Goal: Task Accomplishment & Management: Manage account settings

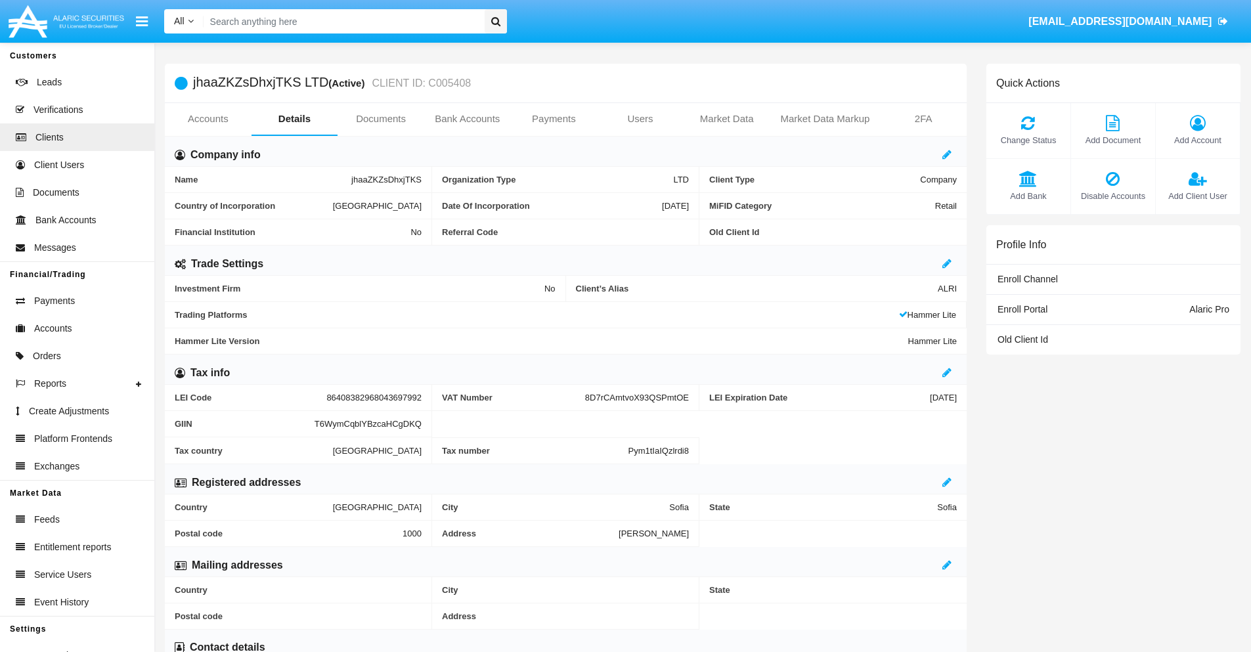
click at [640, 119] on link "Users" at bounding box center [640, 119] width 87 height 32
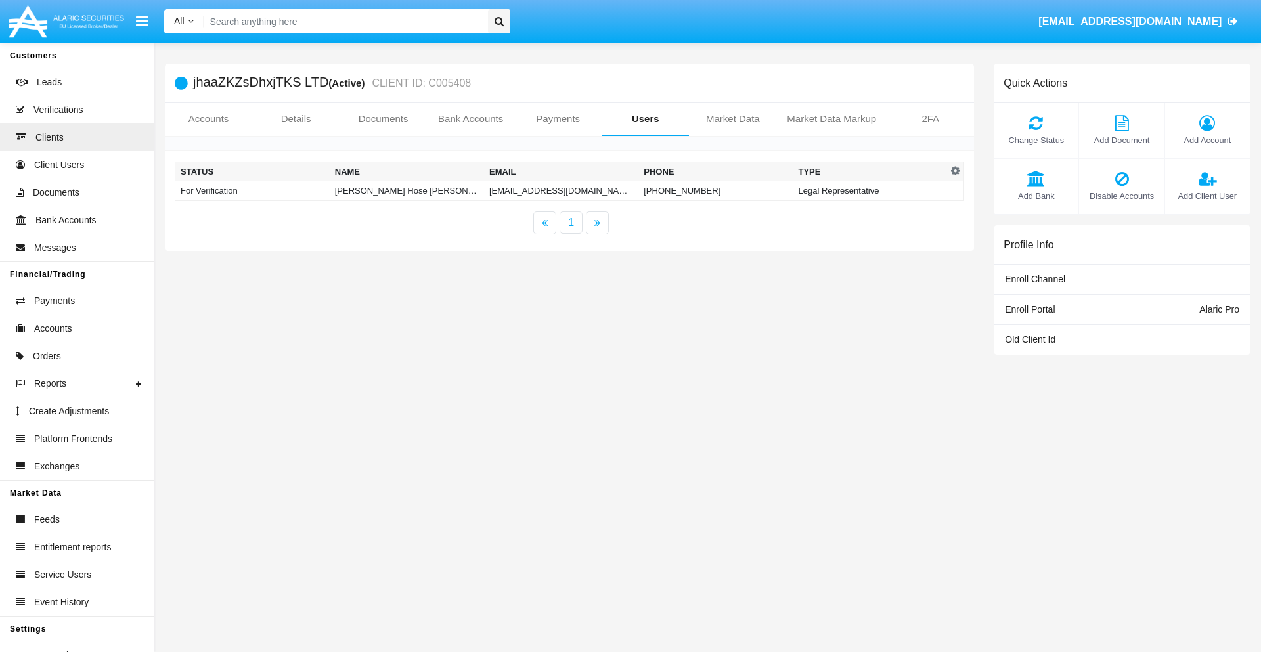
click at [561, 190] on td "[EMAIL_ADDRESS][DOMAIN_NAME]" at bounding box center [561, 191] width 154 height 20
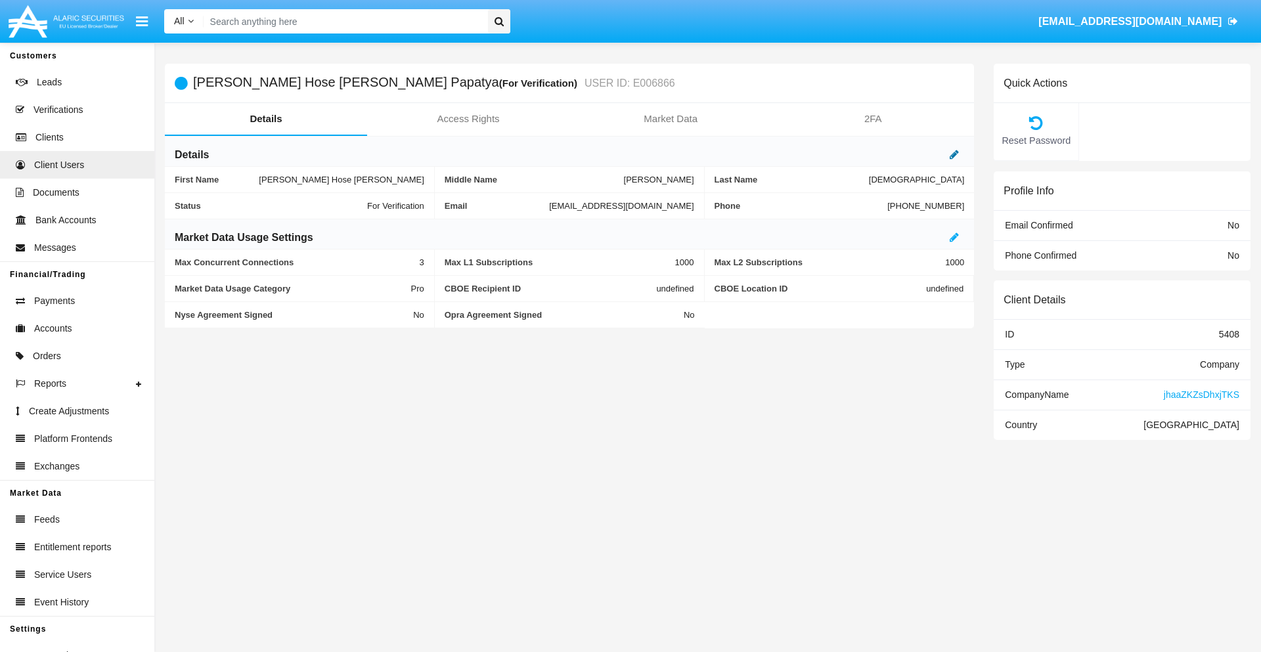
click at [954, 154] on icon at bounding box center [953, 154] width 9 height 11
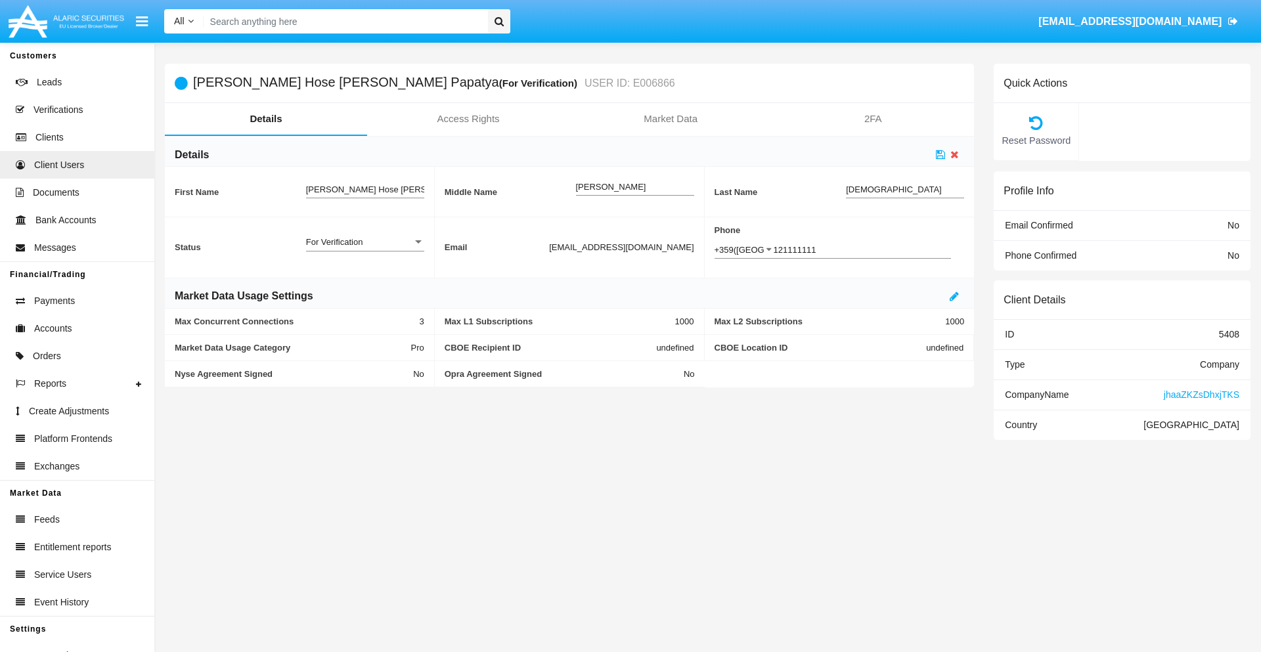
click at [364, 242] on div "For Verification" at bounding box center [359, 241] width 106 height 11
click at [364, 249] on span "Verified" at bounding box center [365, 249] width 118 height 26
click at [940, 154] on icon at bounding box center [940, 154] width 9 height 11
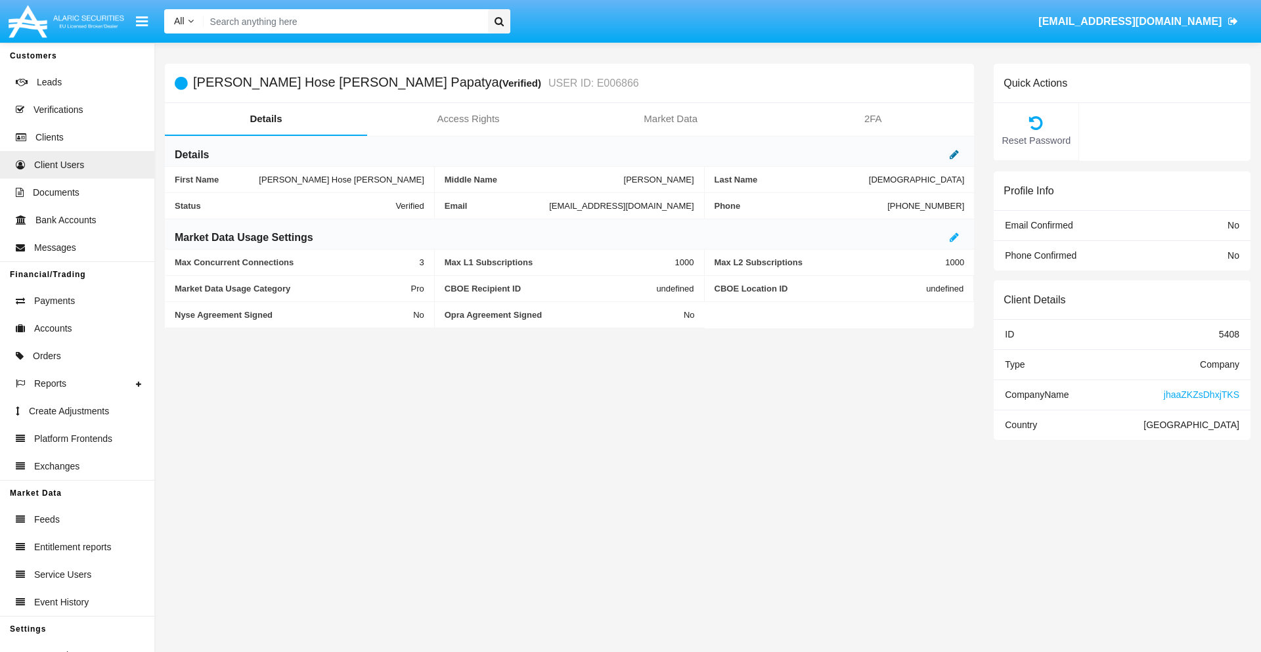
click at [954, 154] on icon at bounding box center [953, 154] width 9 height 11
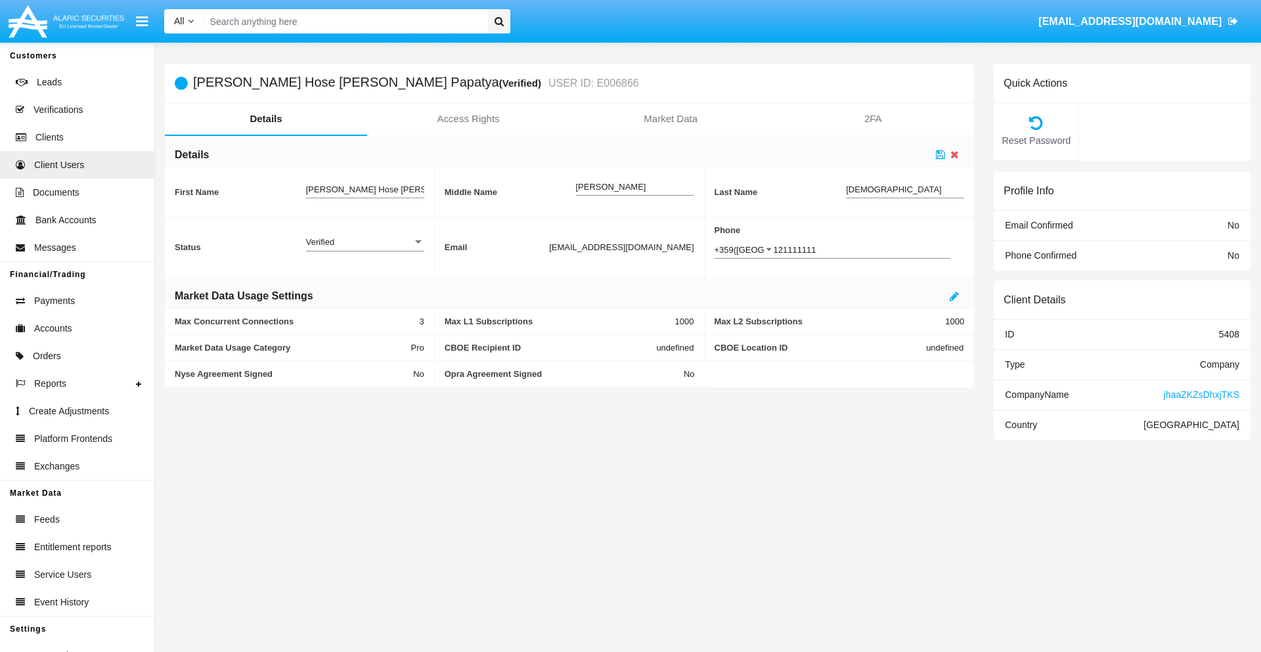
click at [364, 242] on div "Verified" at bounding box center [359, 241] width 106 height 11
click at [364, 249] on span "Active" at bounding box center [365, 249] width 118 height 26
click at [940, 154] on icon at bounding box center [940, 154] width 9 height 11
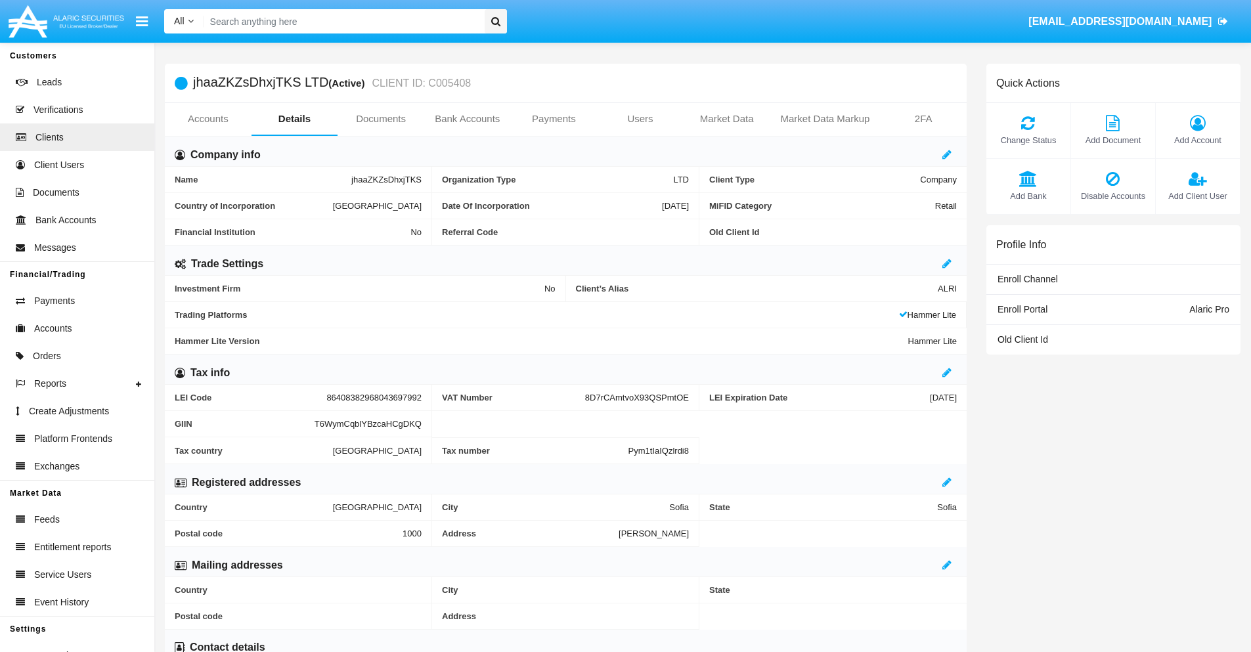
click at [1197, 196] on span "Add Client User" at bounding box center [1197, 196] width 71 height 12
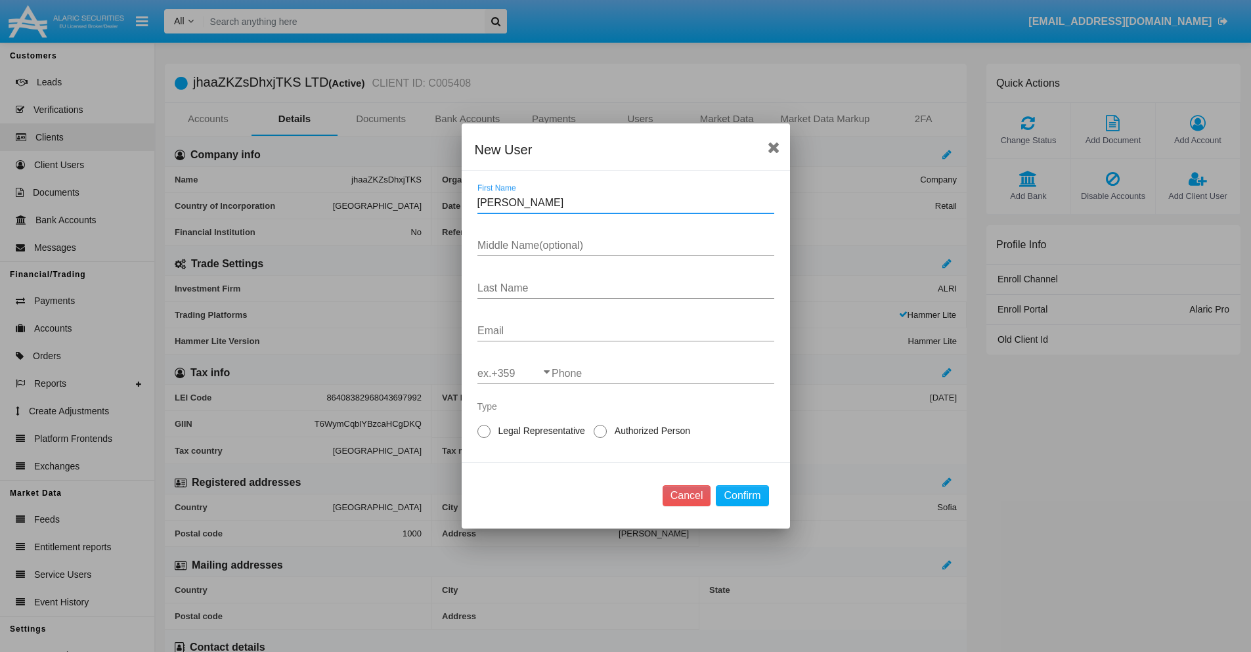
type input "[PERSON_NAME]"
type input "Stacey"
type input "Terry"
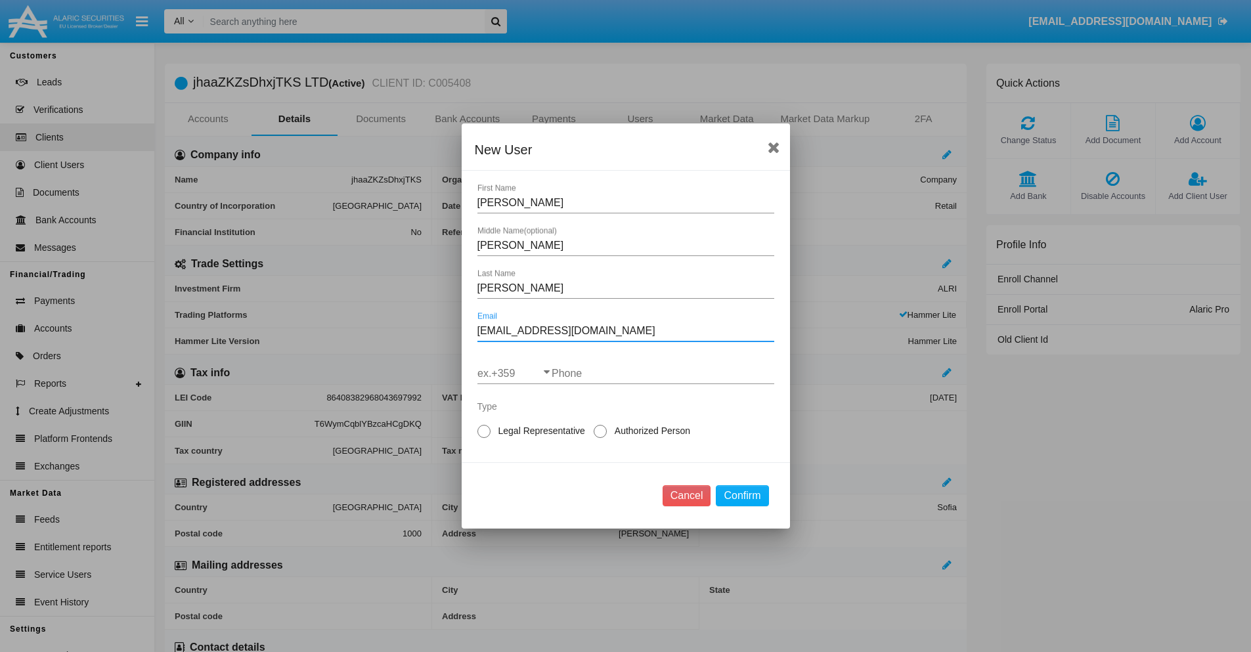
type input "[EMAIL_ADDRESS][DOMAIN_NAME]"
click at [514, 374] on input "ex.+359" at bounding box center [514, 374] width 74 height 12
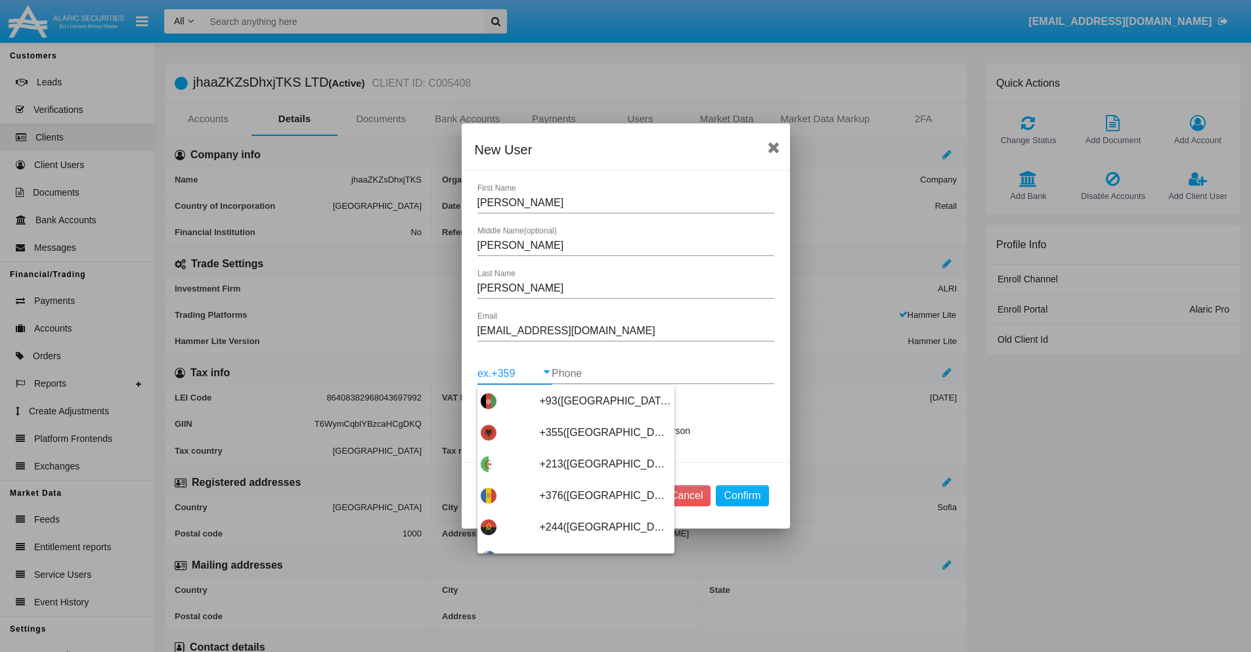
type input "+263(Zimbabwe)"
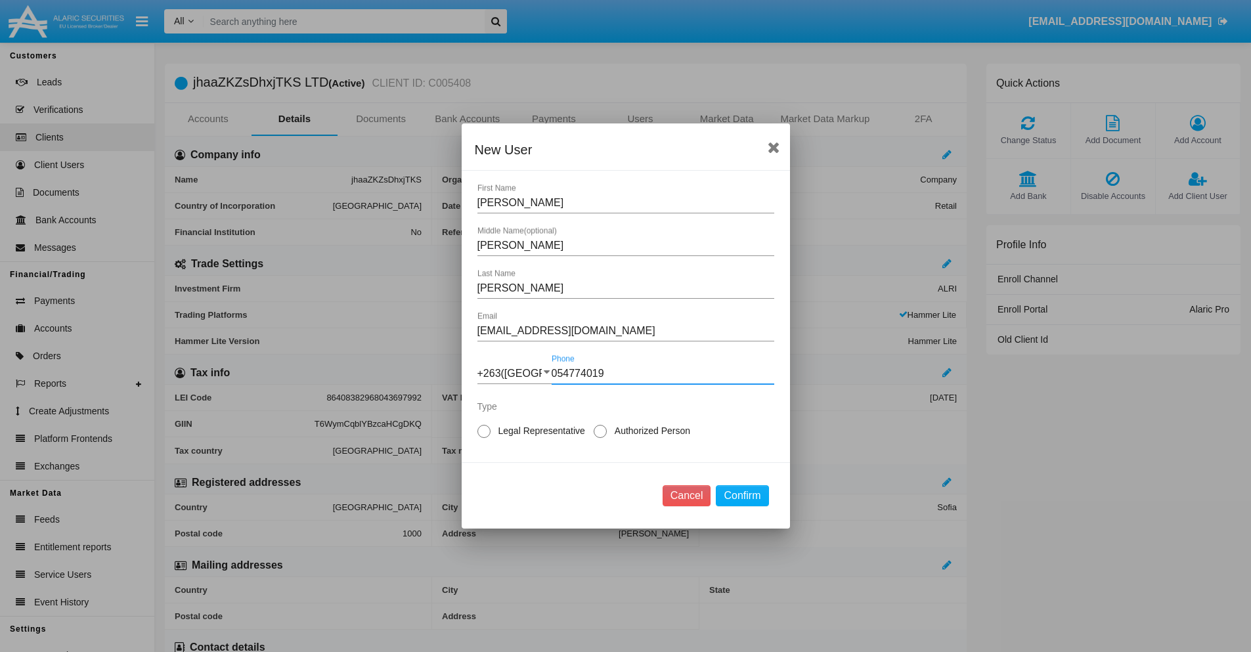
type input "054774019"
click at [649, 431] on span "Authorized Person" at bounding box center [650, 431] width 87 height 14
click at [600, 438] on input "Authorized Person" at bounding box center [599, 438] width 1 height 1
radio input "true"
click at [742, 496] on button "Confirm" at bounding box center [742, 495] width 53 height 21
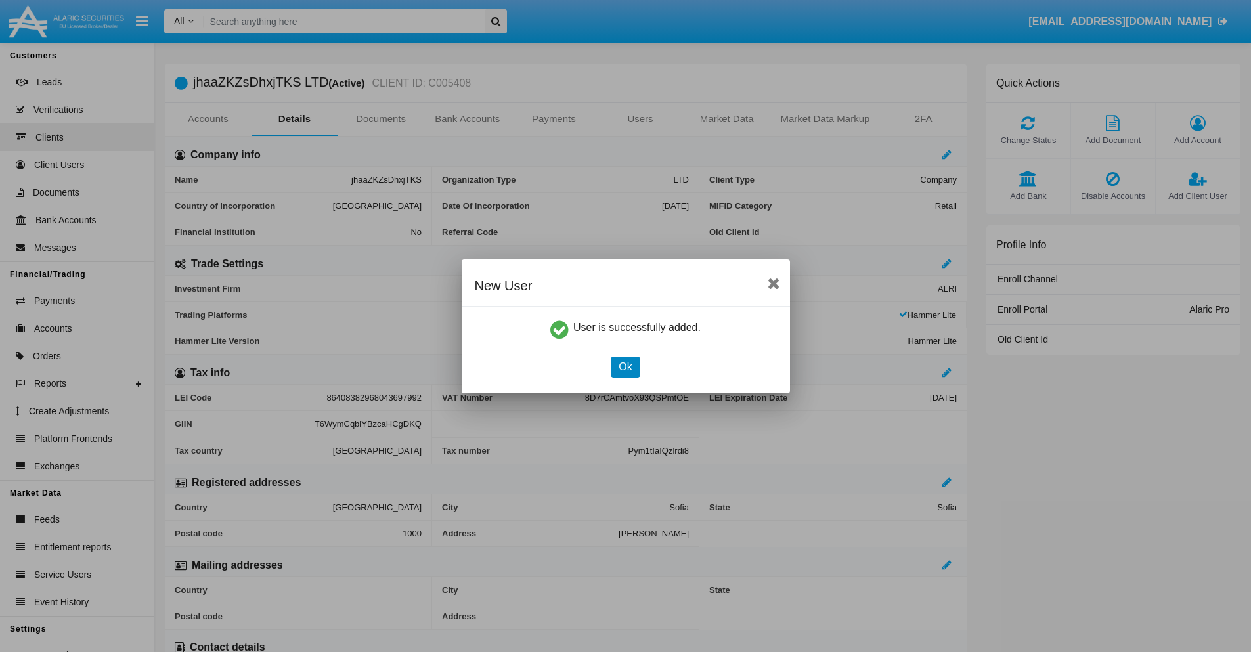
click at [625, 366] on button "Ok" at bounding box center [625, 367] width 29 height 21
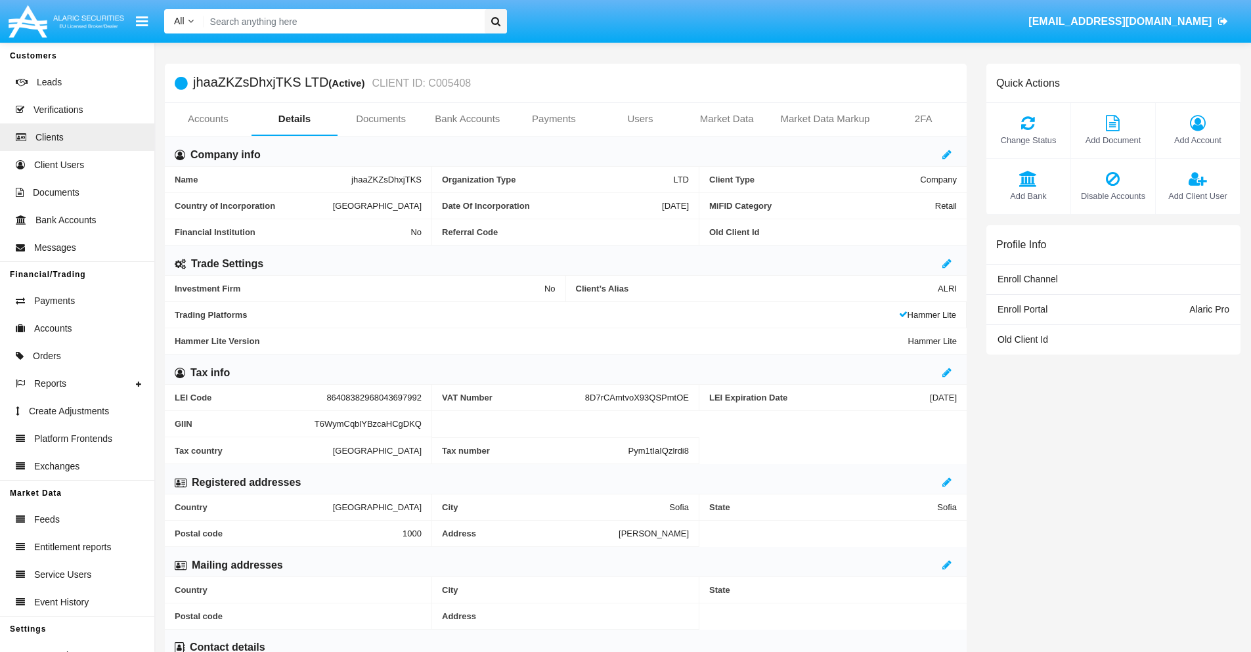
click at [1197, 196] on span "Add Client User" at bounding box center [1197, 196] width 71 height 12
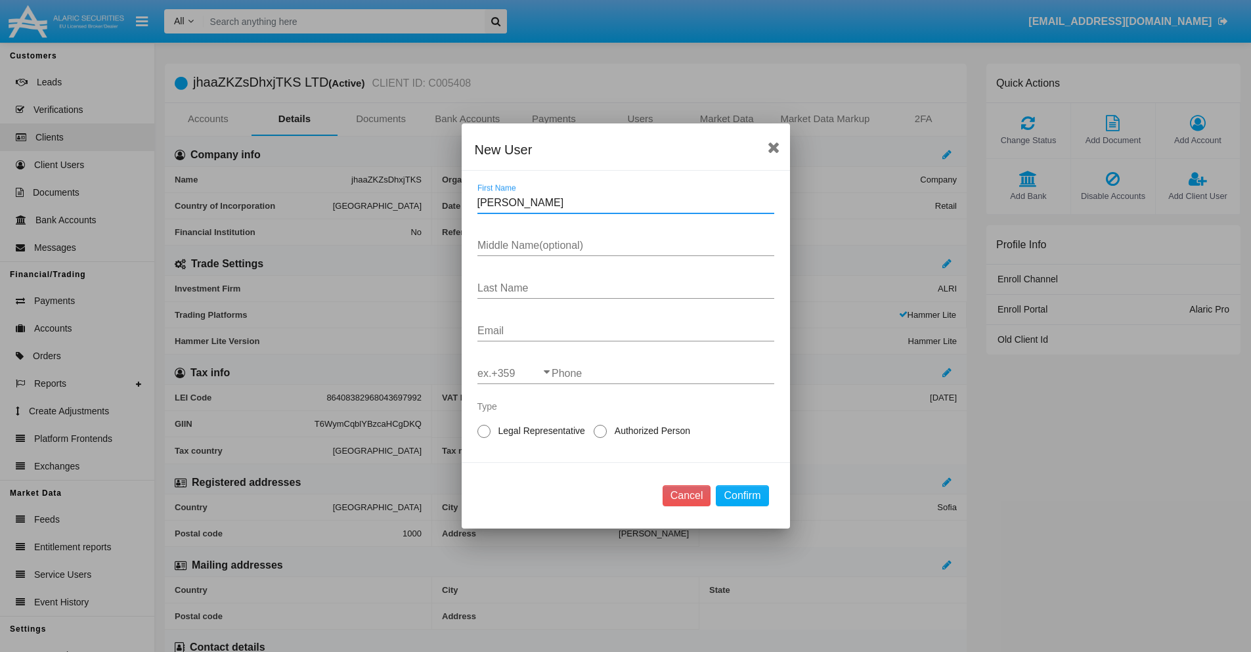
type input "Pedro"
type input "Claude"
type input "Anderson"
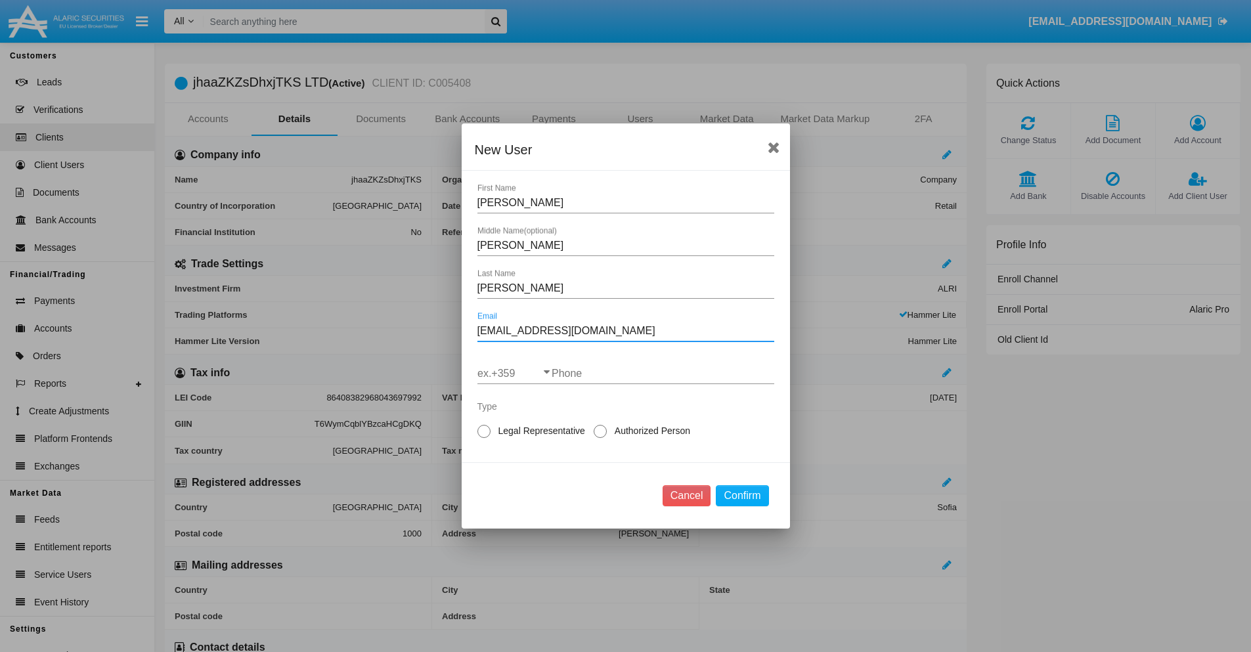
type input "9mbe-vtdp@ncrqa.hk"
click at [514, 374] on input "ex.+359" at bounding box center [514, 374] width 74 height 12
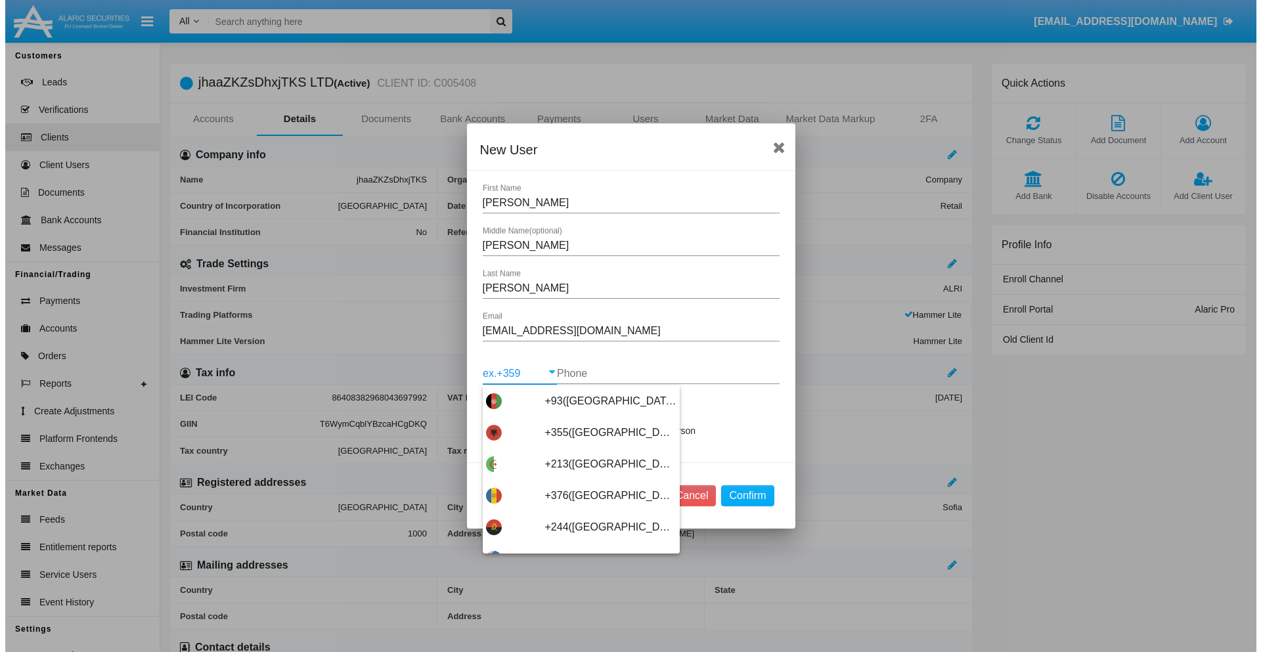
scroll to position [6986, 0]
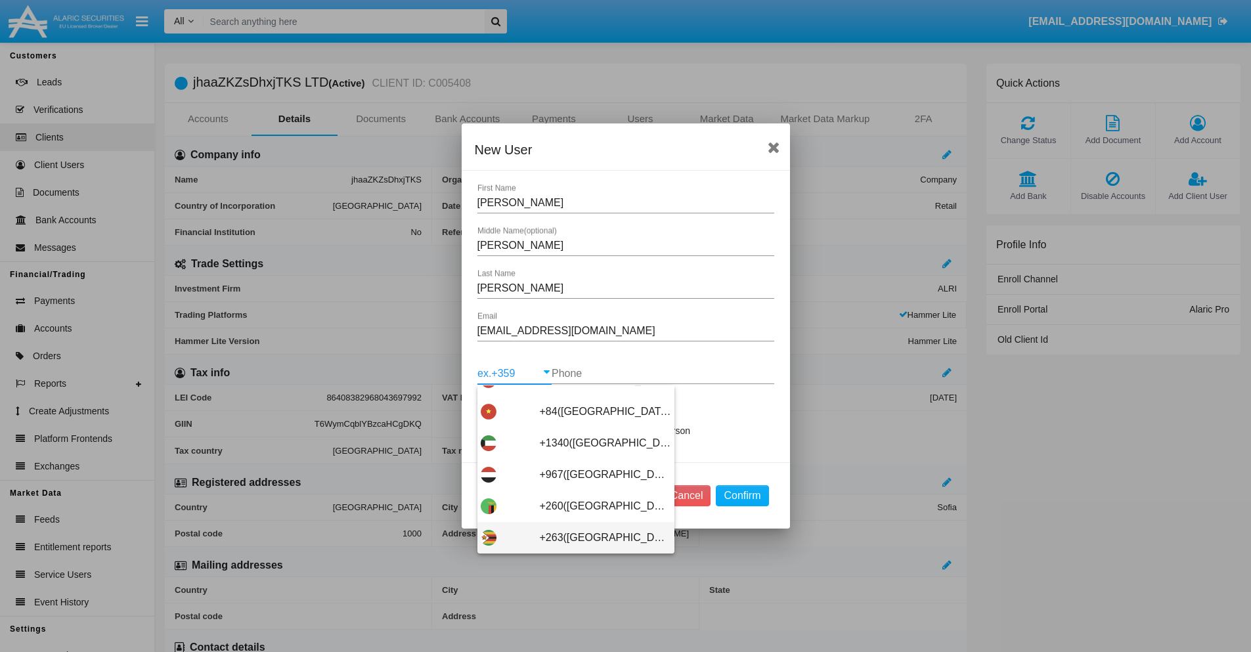
click at [571, 538] on span "+263(Zimbabwe)" at bounding box center [605, 538] width 131 height 32
type input "+263(Zimbabwe)"
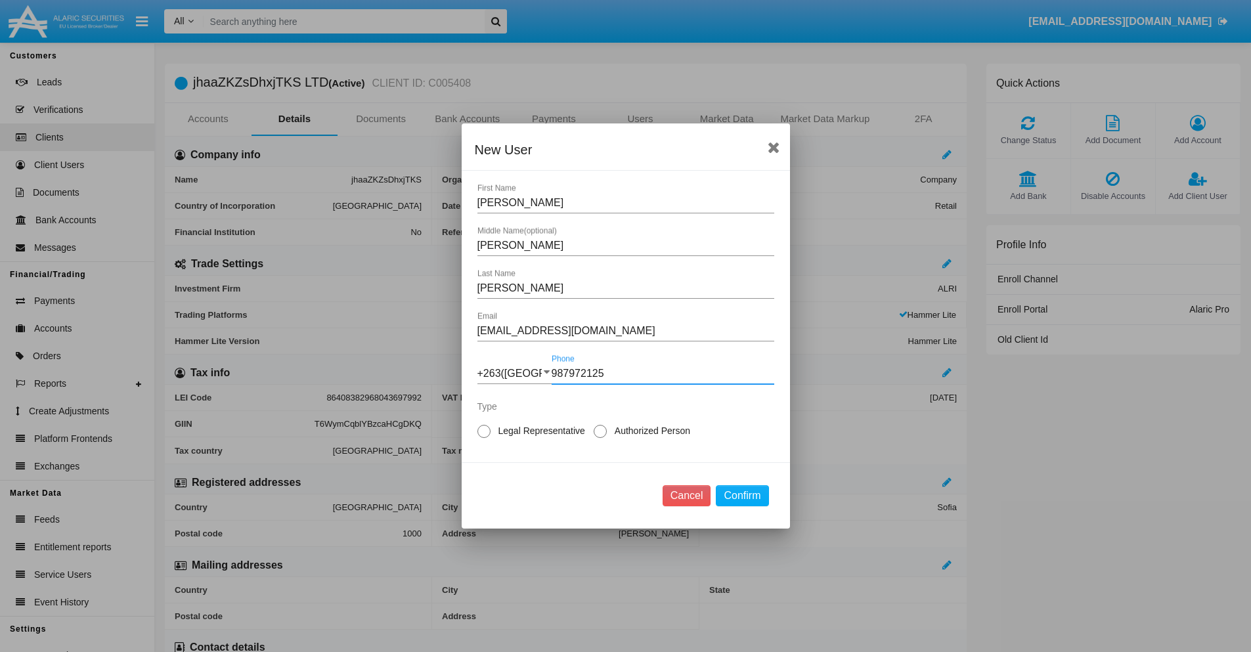
type input "987972125"
click at [539, 431] on span "Legal Representative" at bounding box center [539, 431] width 98 height 14
click at [484, 438] on input "Legal Representative" at bounding box center [483, 438] width 1 height 1
radio input "true"
click at [742, 496] on button "Confirm" at bounding box center [742, 495] width 53 height 21
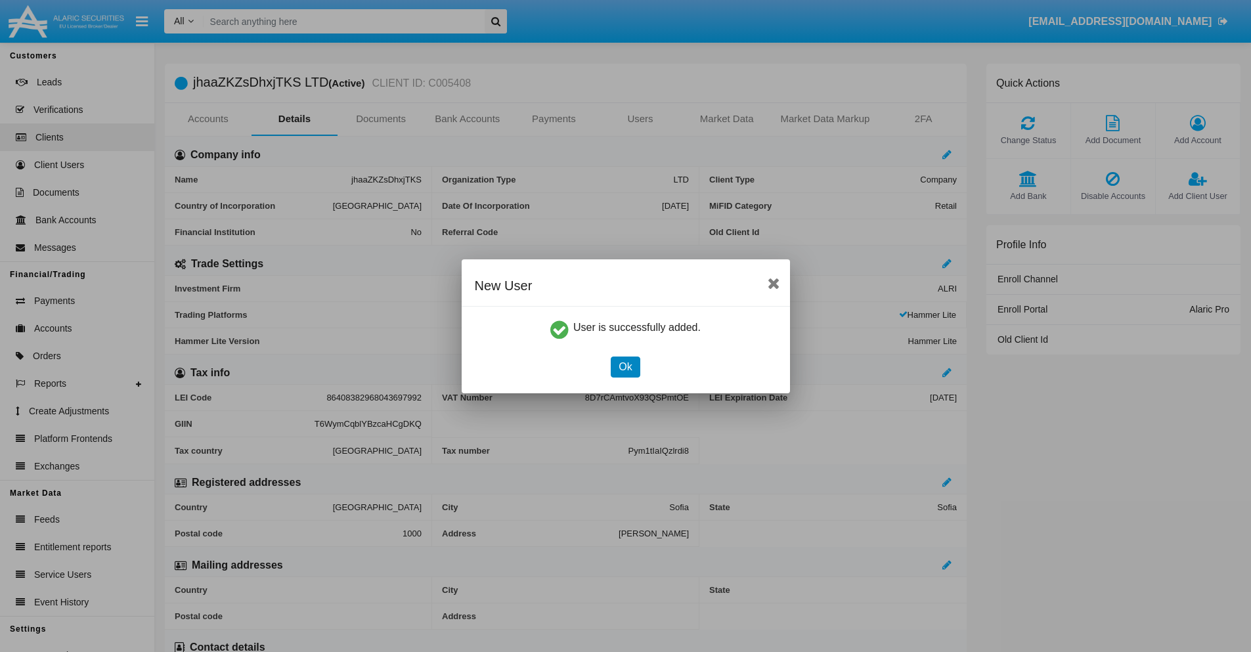
click at [625, 366] on button "Ok" at bounding box center [625, 367] width 29 height 21
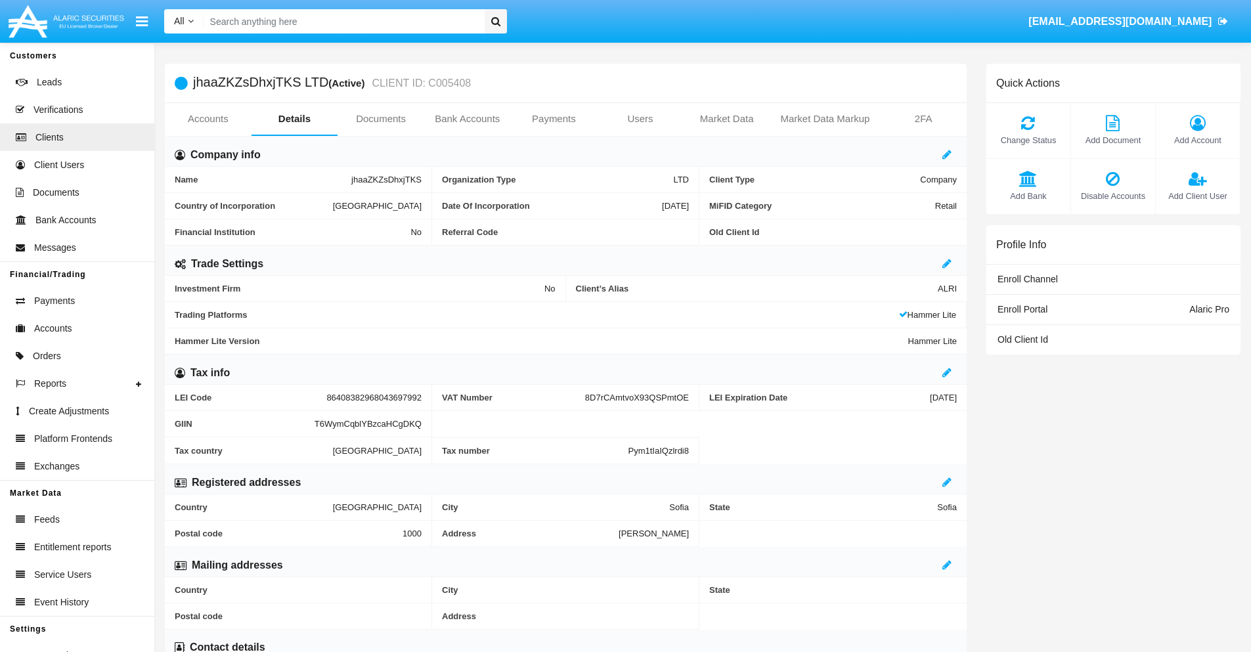
click at [640, 119] on link "Users" at bounding box center [640, 119] width 87 height 32
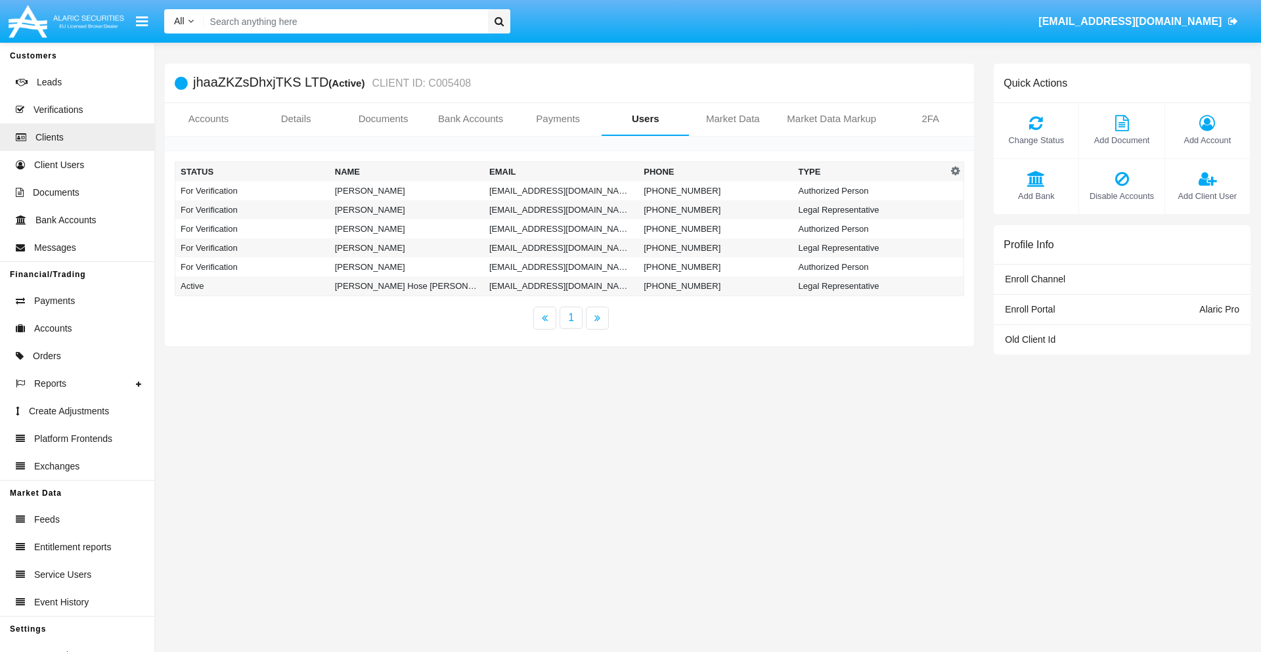
click at [561, 190] on td "kwy.w9e@l2tyr.us" at bounding box center [561, 190] width 154 height 19
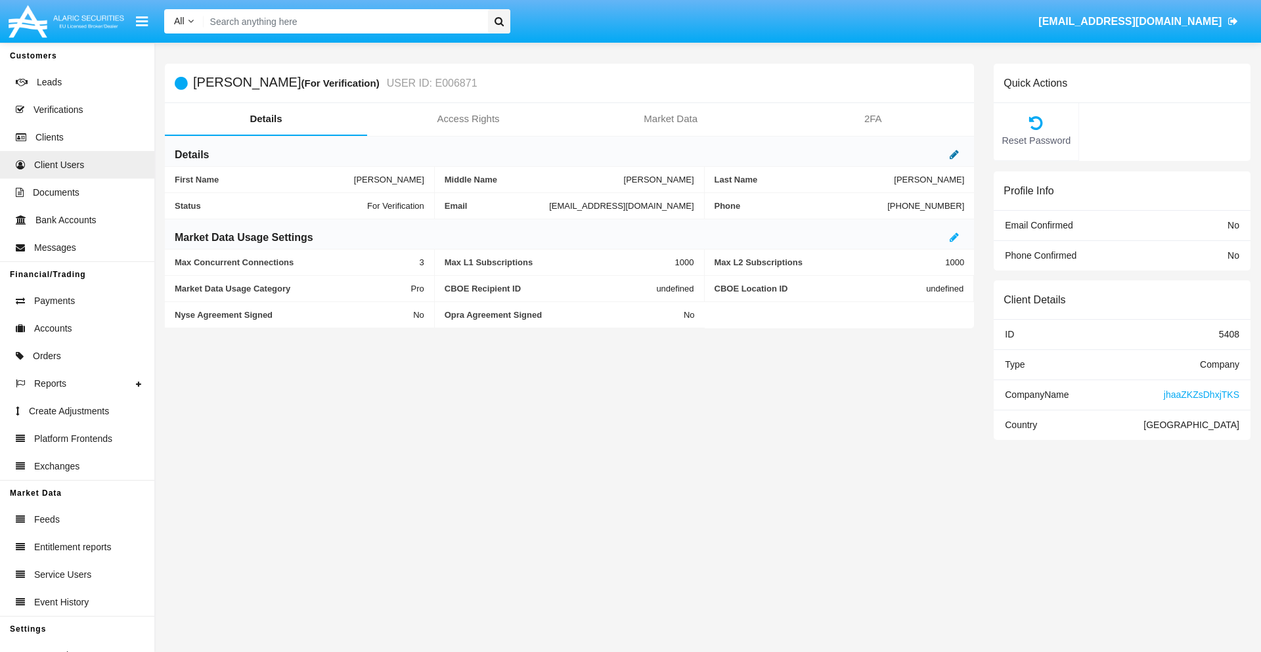
click at [954, 154] on icon at bounding box center [953, 154] width 9 height 11
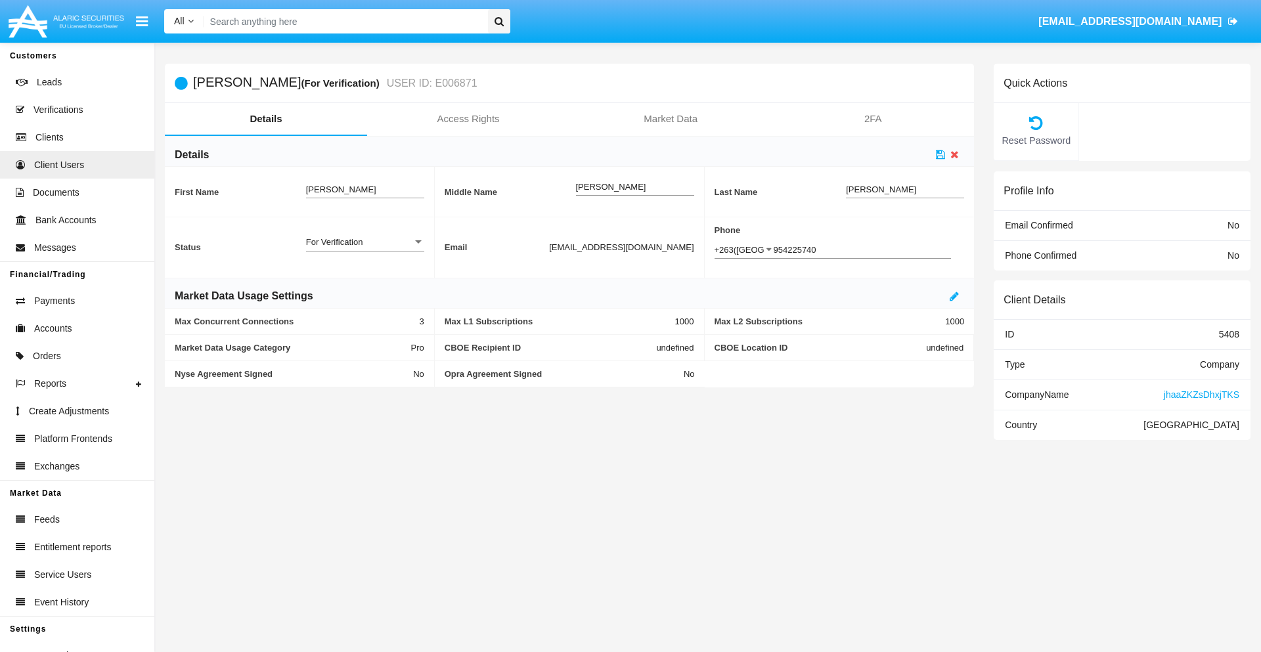
click at [364, 242] on div "For Verification" at bounding box center [359, 241] width 106 height 11
click at [364, 249] on span "Verified" at bounding box center [365, 249] width 118 height 26
click at [940, 154] on icon at bounding box center [940, 154] width 9 height 11
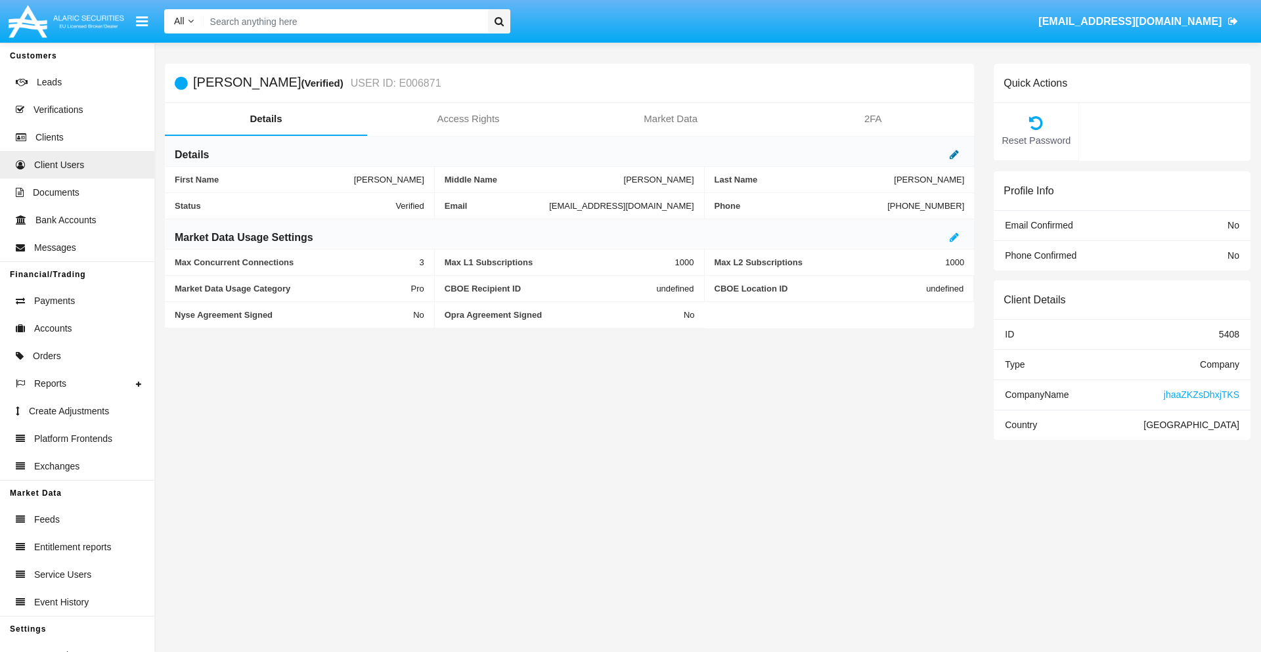
click at [954, 154] on icon at bounding box center [953, 154] width 9 height 11
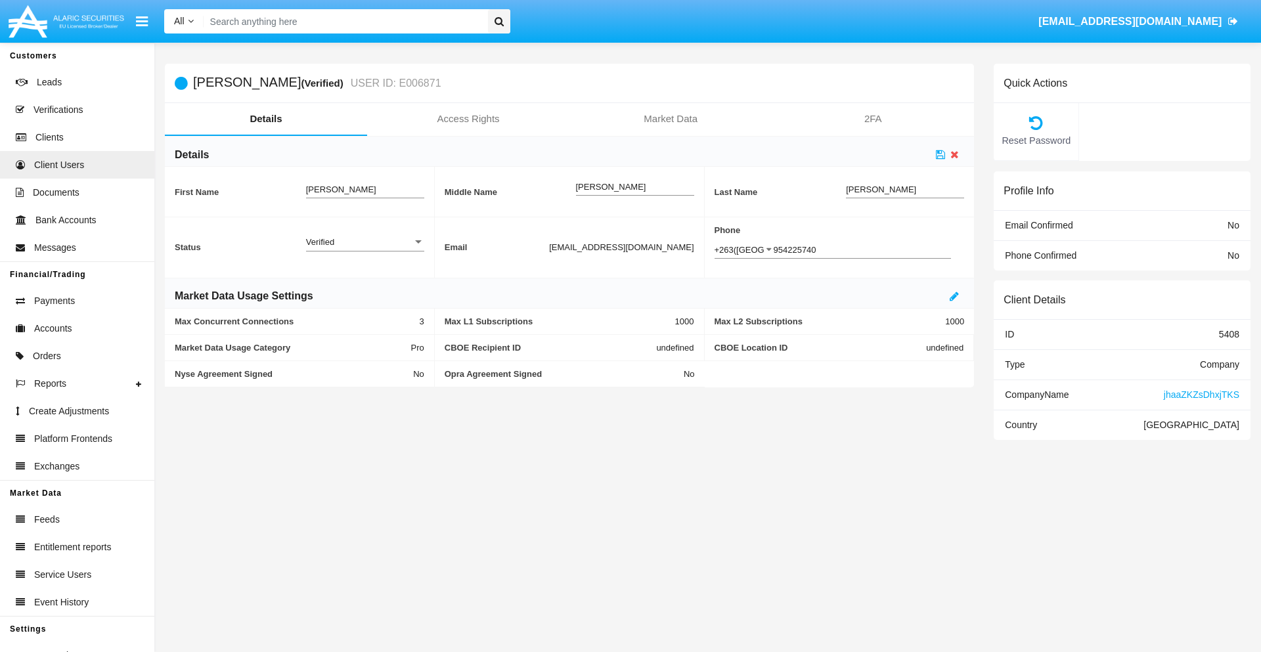
click at [364, 242] on div "Verified" at bounding box center [359, 241] width 106 height 11
click at [364, 249] on span "Active" at bounding box center [365, 249] width 118 height 26
click at [940, 154] on icon at bounding box center [940, 154] width 9 height 11
